Goal: Task Accomplishment & Management: Manage account settings

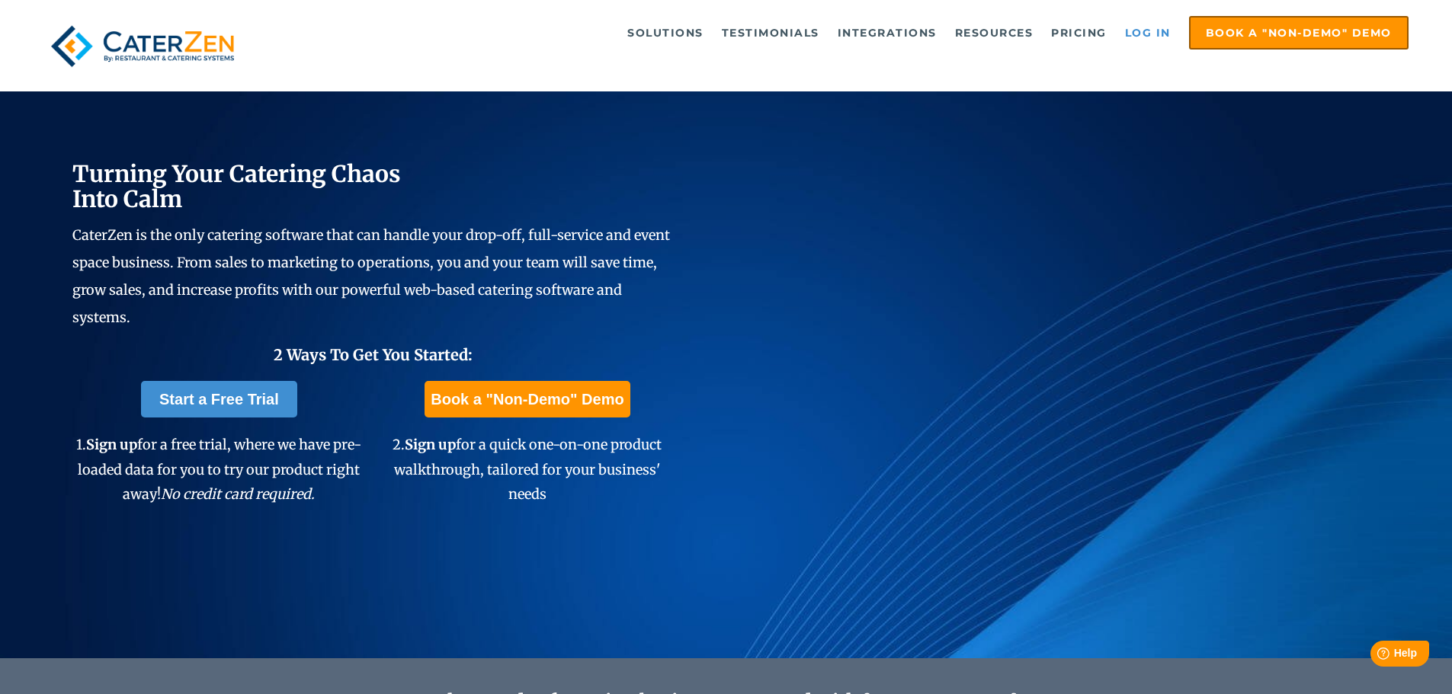
click at [1139, 34] on link "Log in" at bounding box center [1147, 33] width 61 height 30
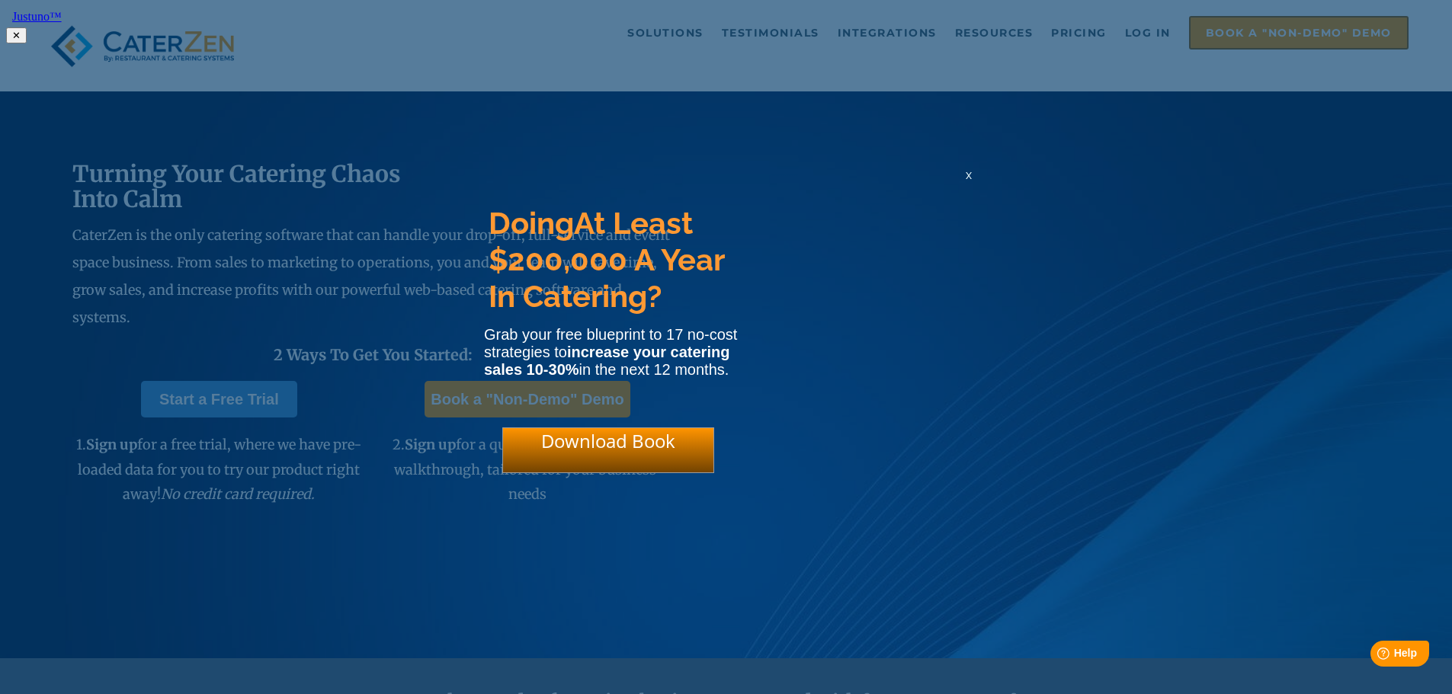
click at [972, 177] on div "x" at bounding box center [968, 175] width 24 height 14
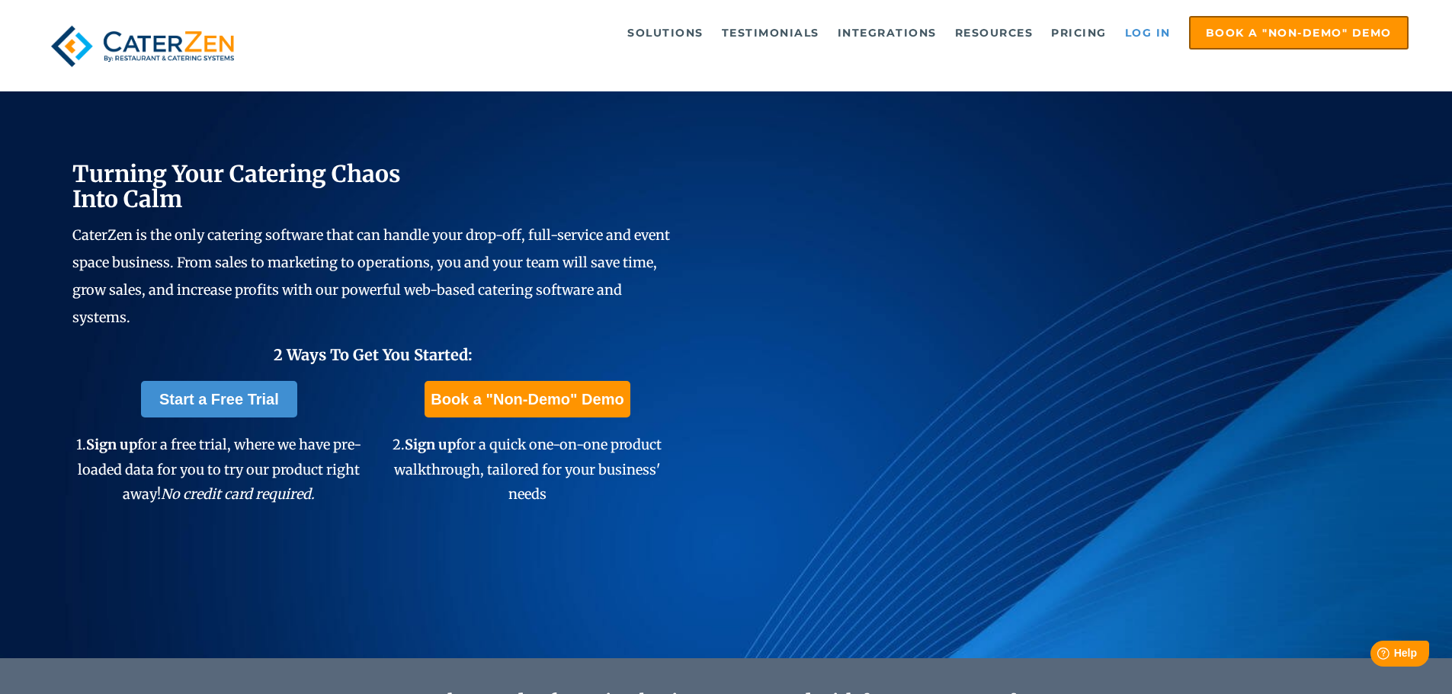
click at [1133, 19] on link "Log in" at bounding box center [1147, 33] width 61 height 30
